Goal: Task Accomplishment & Management: Manage account settings

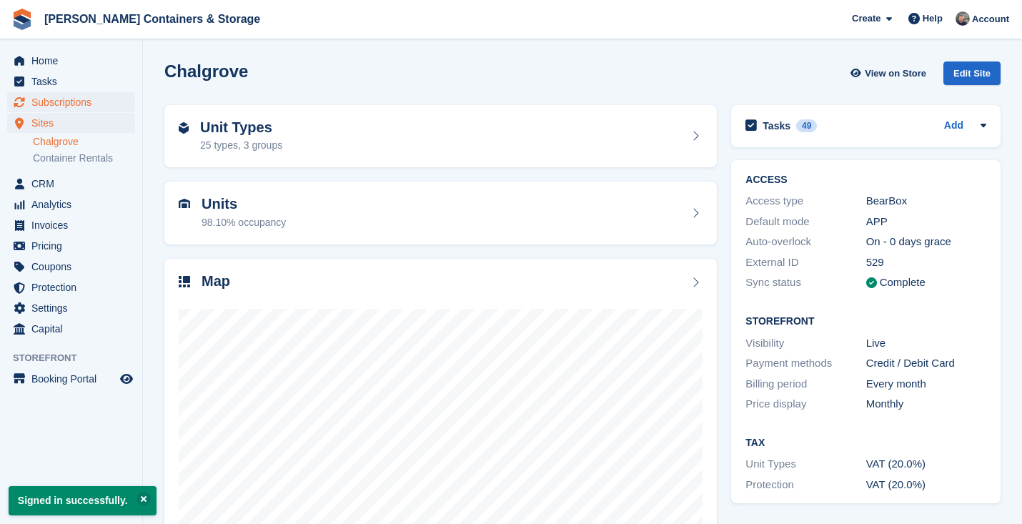
click at [92, 98] on span "Subscriptions" at bounding box center [74, 102] width 86 height 20
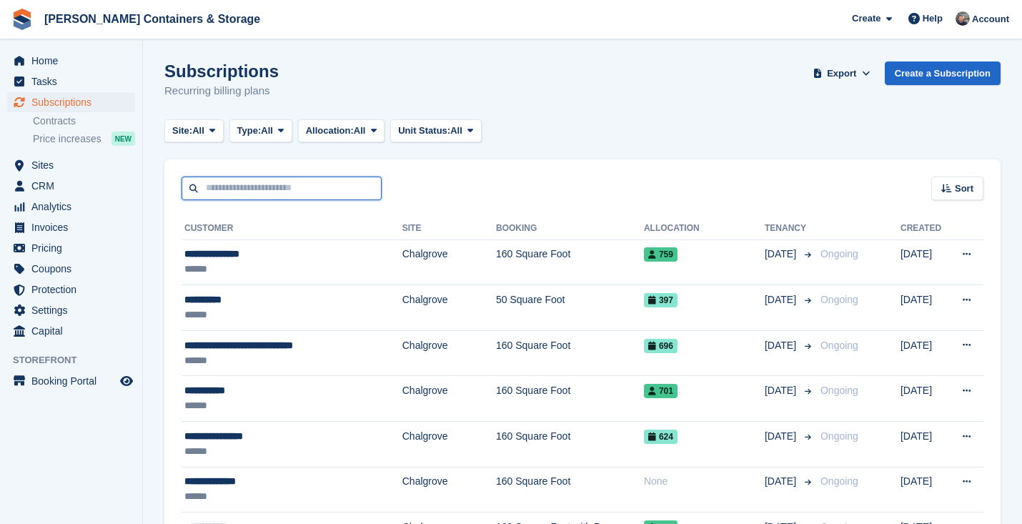
click at [306, 191] on input "text" at bounding box center [282, 189] width 200 height 24
type input "******"
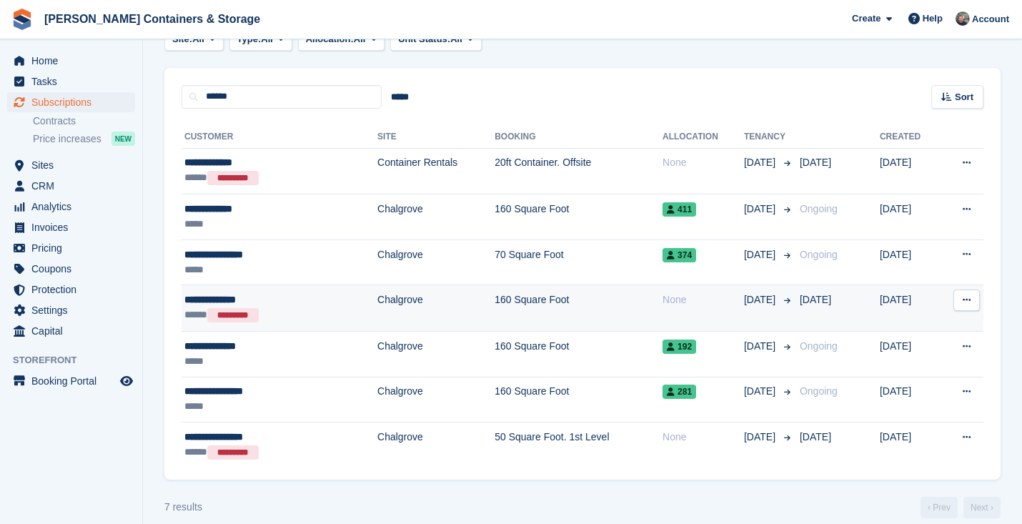
scroll to position [94, 0]
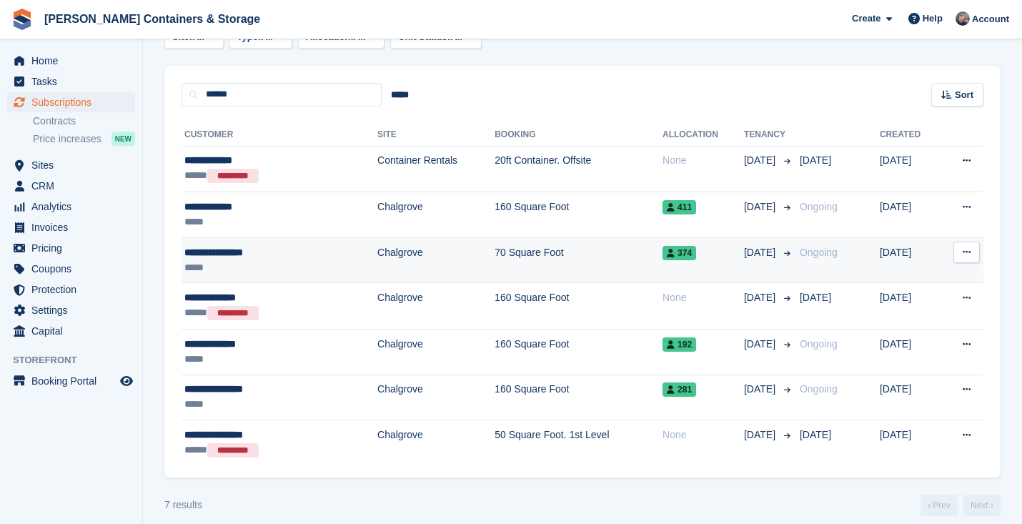
click at [377, 252] on td "Chalgrove" at bounding box center [435, 260] width 117 height 46
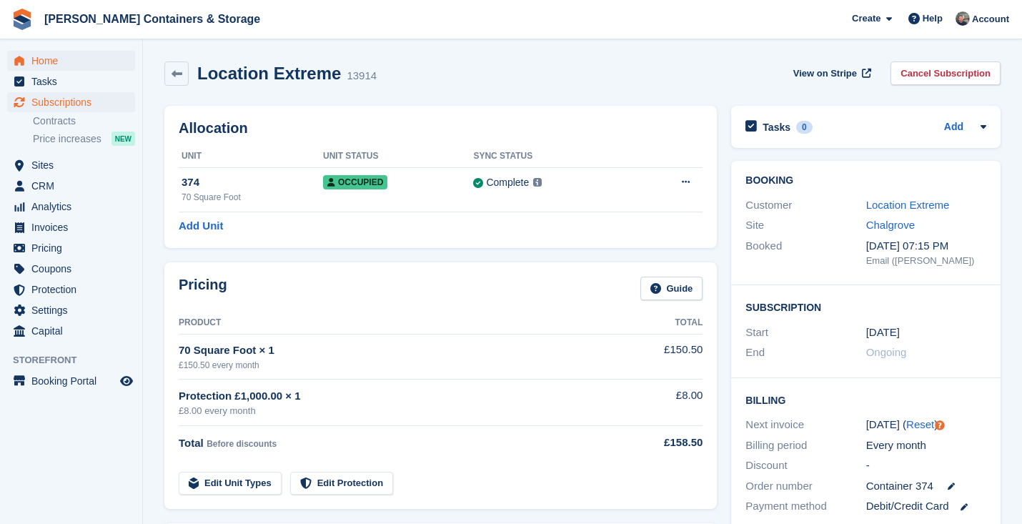
click at [92, 65] on span "Home" at bounding box center [74, 61] width 86 height 20
click at [912, 216] on div "Site Chalgrove" at bounding box center [866, 225] width 241 height 21
click at [912, 196] on div "Customer Location Extreme" at bounding box center [866, 205] width 241 height 21
click at [903, 204] on link "Location Extreme" at bounding box center [908, 205] width 84 height 12
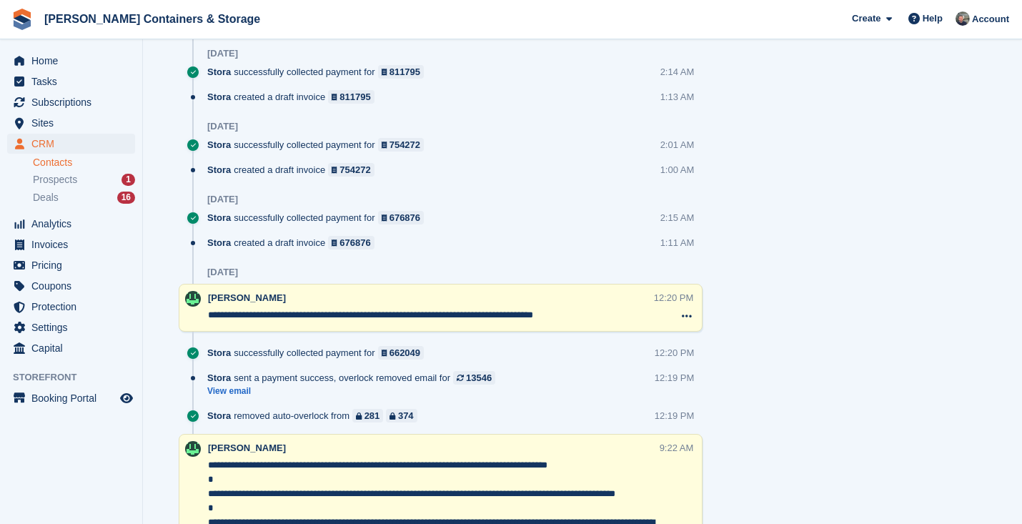
scroll to position [794, 0]
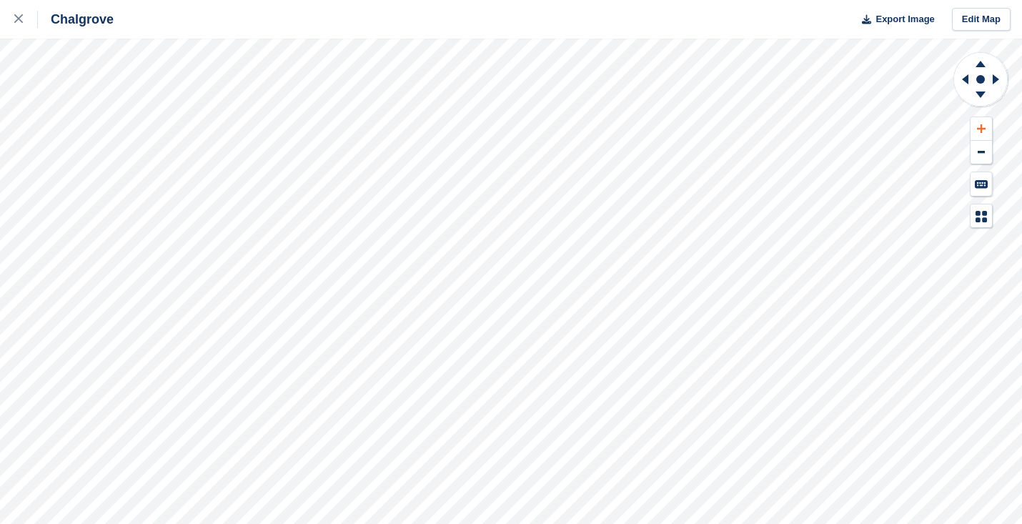
click at [988, 123] on button at bounding box center [981, 129] width 21 height 24
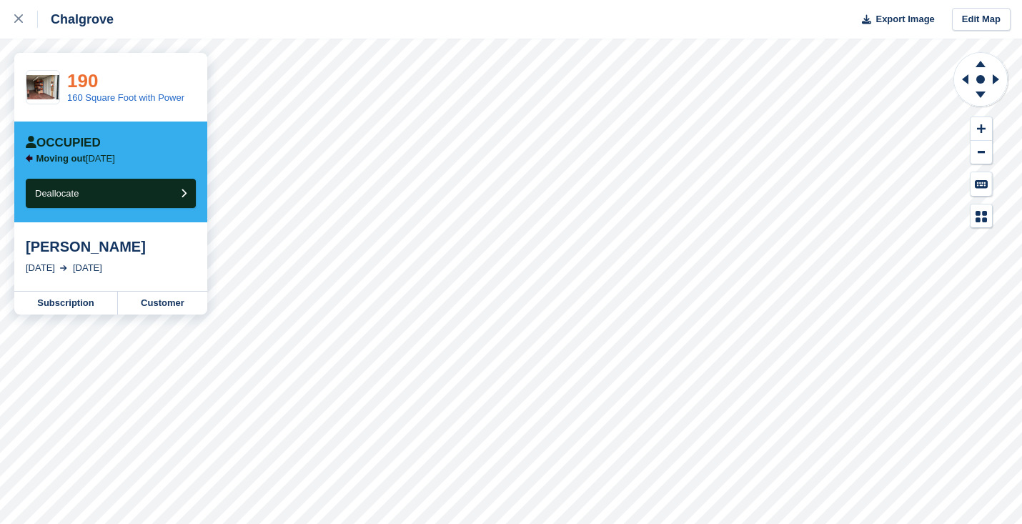
click at [97, 87] on link "190" at bounding box center [82, 80] width 31 height 21
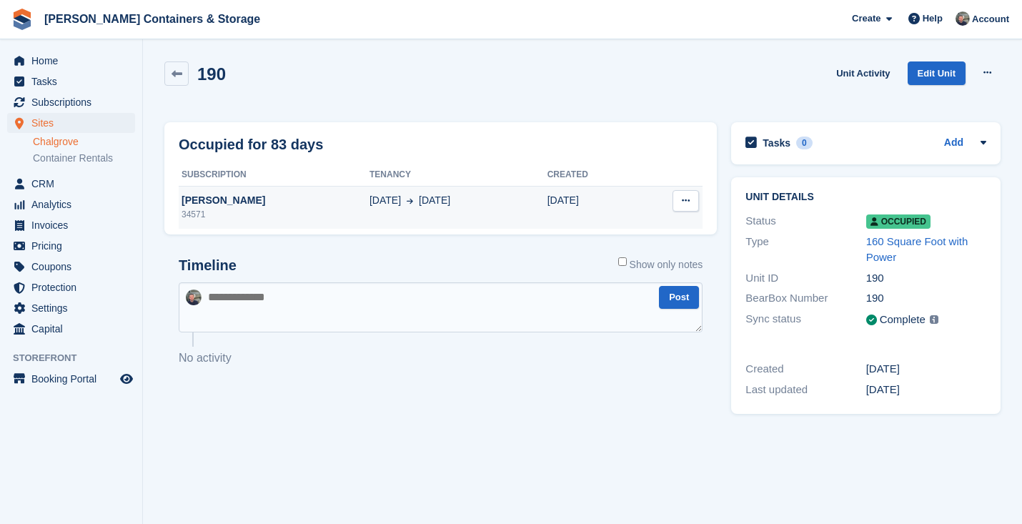
click at [671, 202] on td "Deallocate" at bounding box center [670, 207] width 66 height 43
click at [693, 203] on button at bounding box center [686, 200] width 26 height 21
click at [670, 229] on p "Deallocate" at bounding box center [630, 228] width 124 height 19
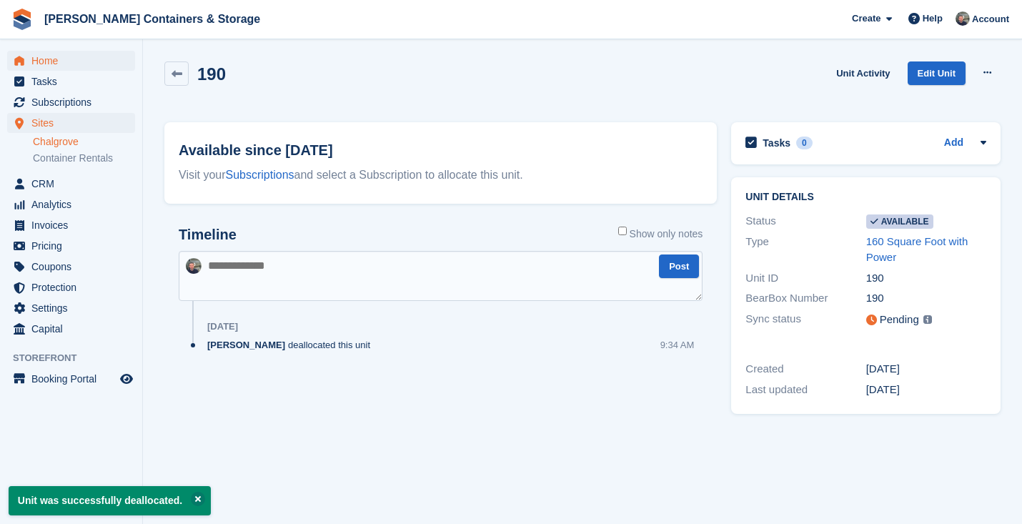
click at [51, 60] on span "Home" at bounding box center [74, 61] width 86 height 20
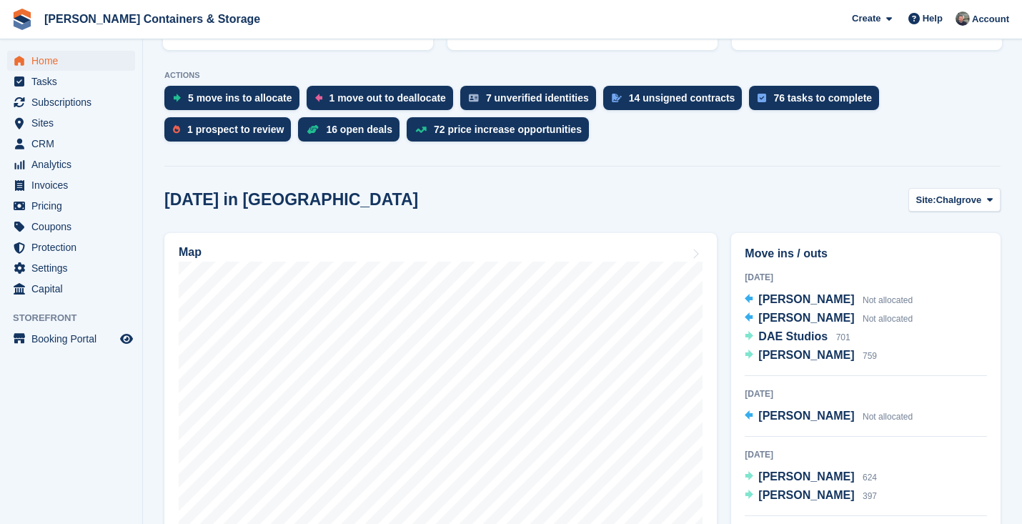
scroll to position [372, 0]
